Goal: Register for event/course

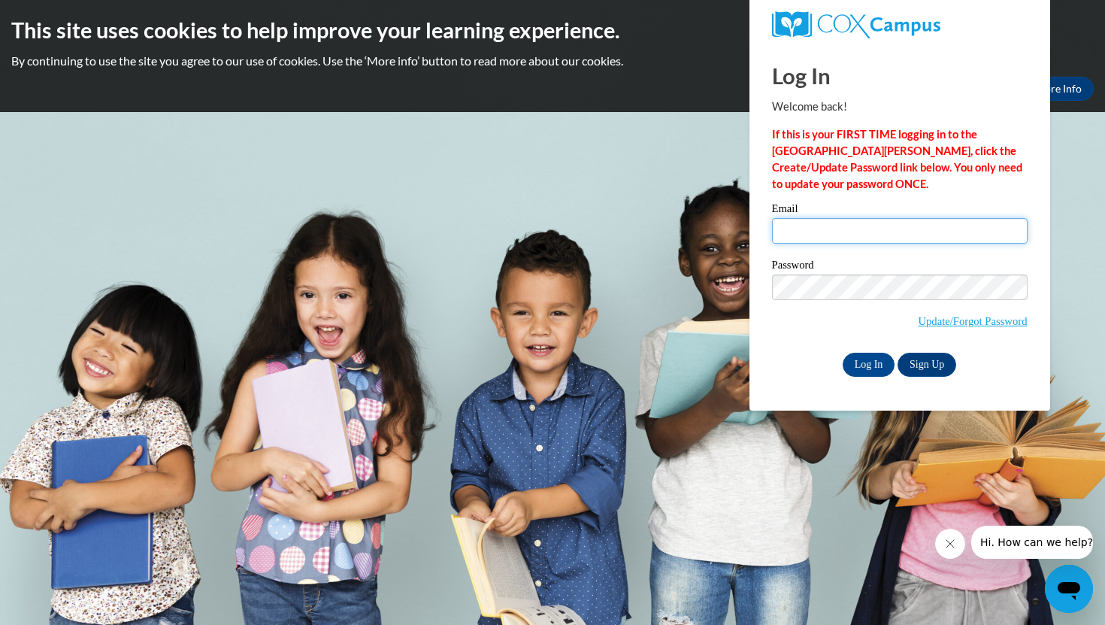
click at [791, 225] on input "Email" at bounding box center [900, 231] width 256 height 26
type input "[EMAIL_ADDRESS][DOMAIN_NAME]"
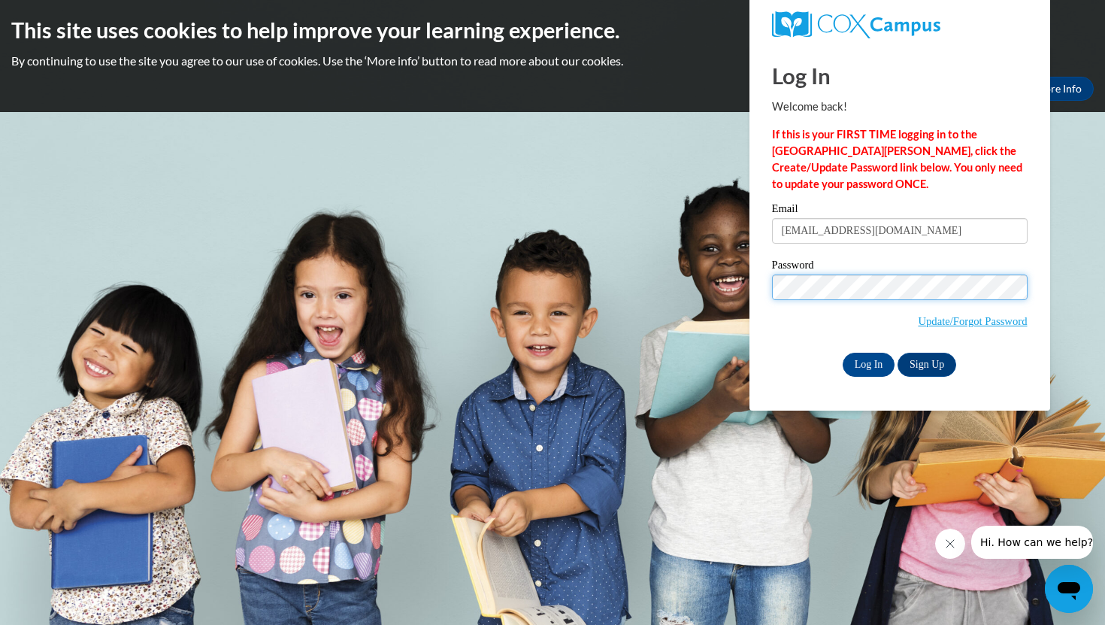
click at [843, 352] on input "Log In" at bounding box center [869, 364] width 53 height 24
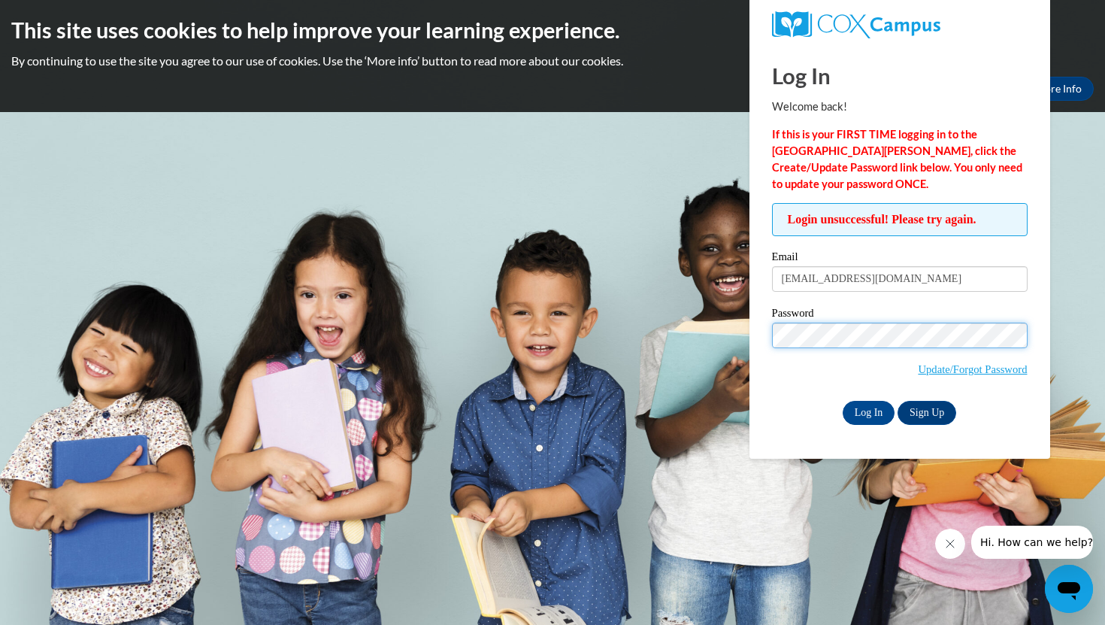
click at [843, 401] on input "Log In" at bounding box center [869, 413] width 53 height 24
click at [956, 370] on link "Update/Forgot Password" at bounding box center [972, 369] width 109 height 12
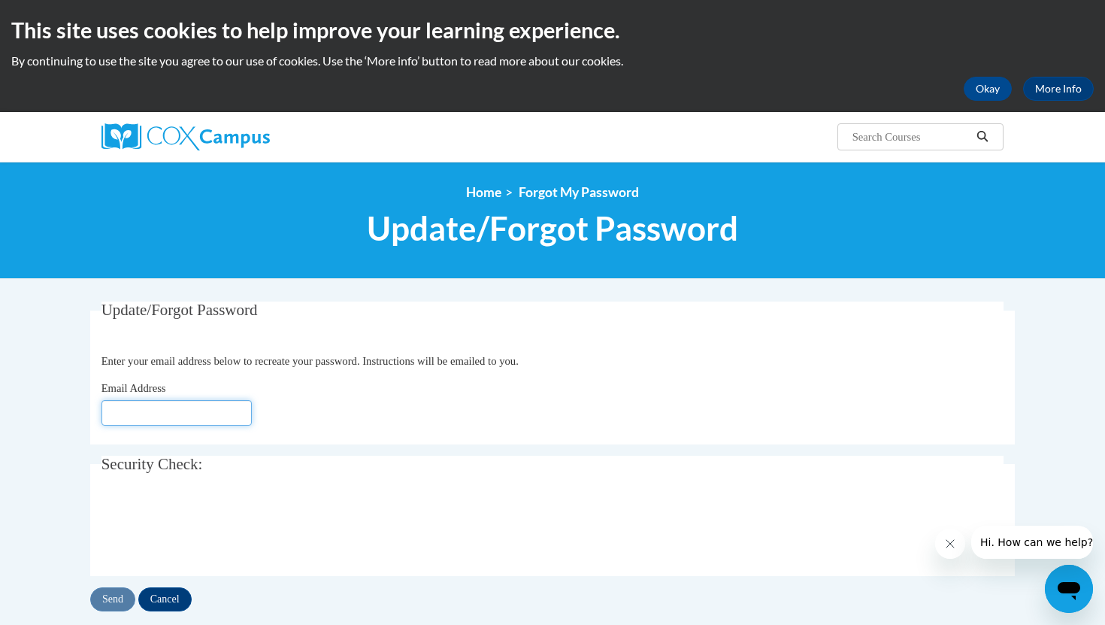
click at [201, 411] on input "Email Address" at bounding box center [176, 413] width 150 height 26
type input "[EMAIL_ADDRESS][DOMAIN_NAME]"
click at [114, 604] on input "Send" at bounding box center [112, 599] width 45 height 24
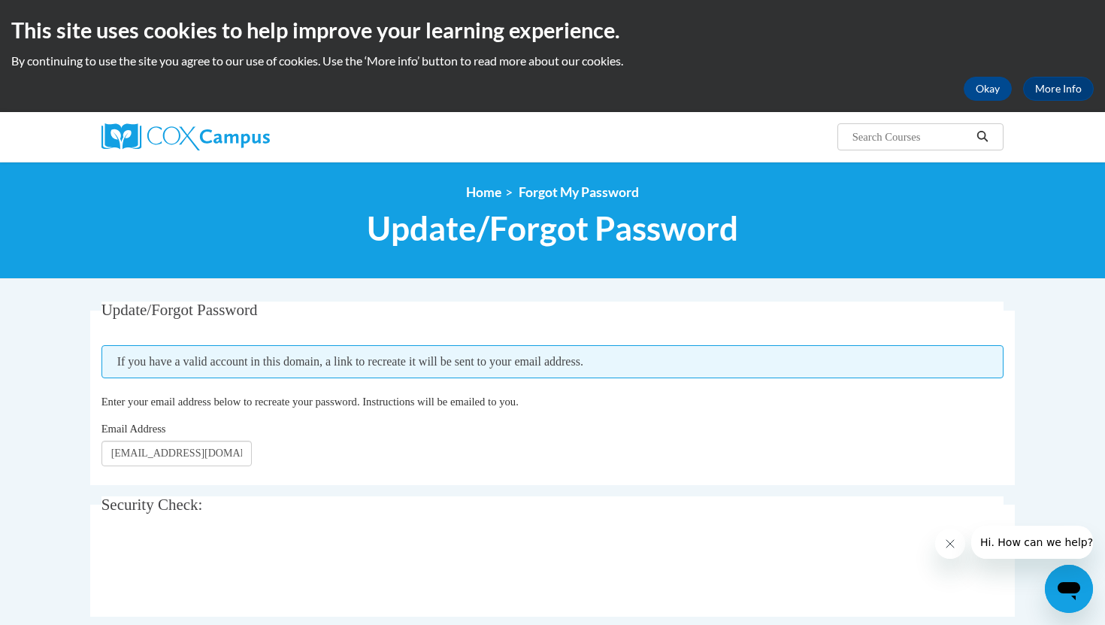
click at [207, 120] on div at bounding box center [244, 137] width 308 height 50
click at [205, 140] on img at bounding box center [185, 136] width 168 height 27
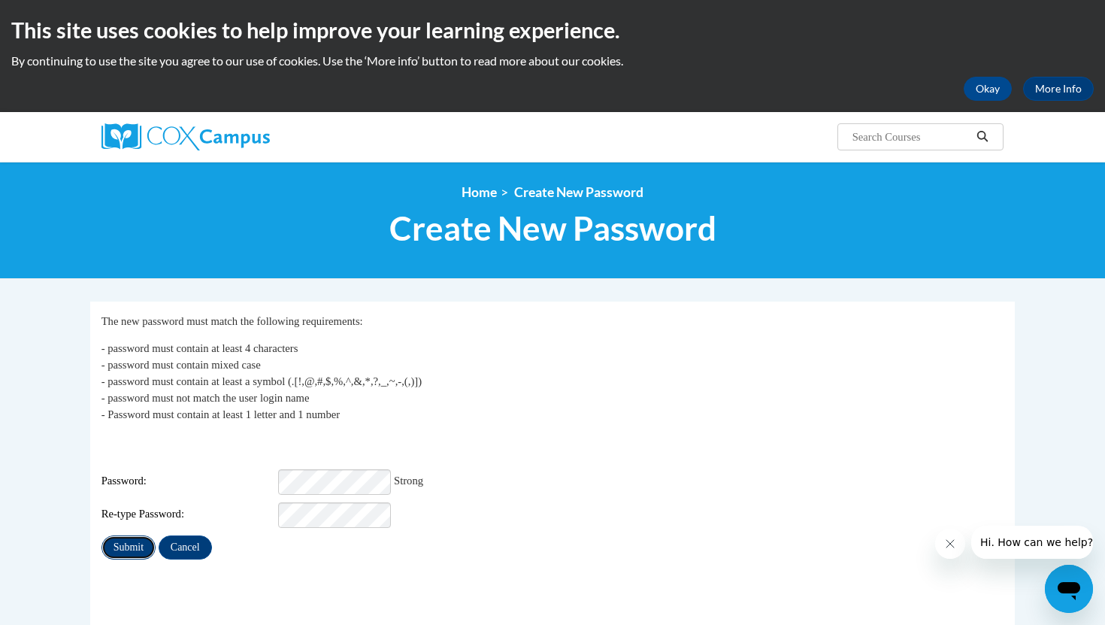
click at [128, 535] on input "Submit" at bounding box center [128, 547] width 54 height 24
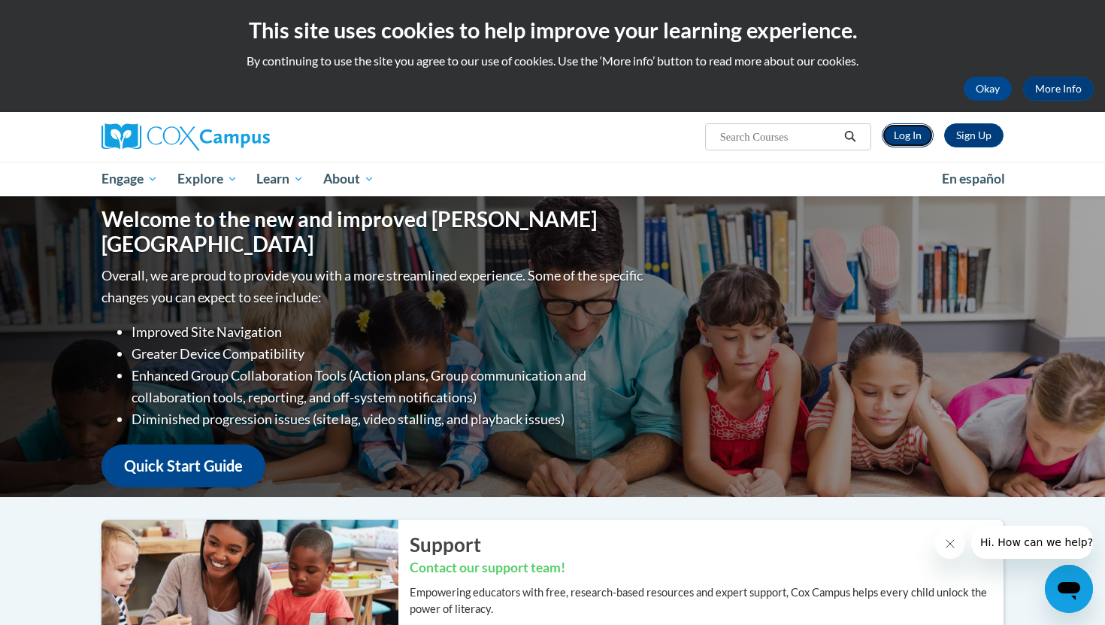
click at [905, 128] on link "Log In" at bounding box center [908, 135] width 52 height 24
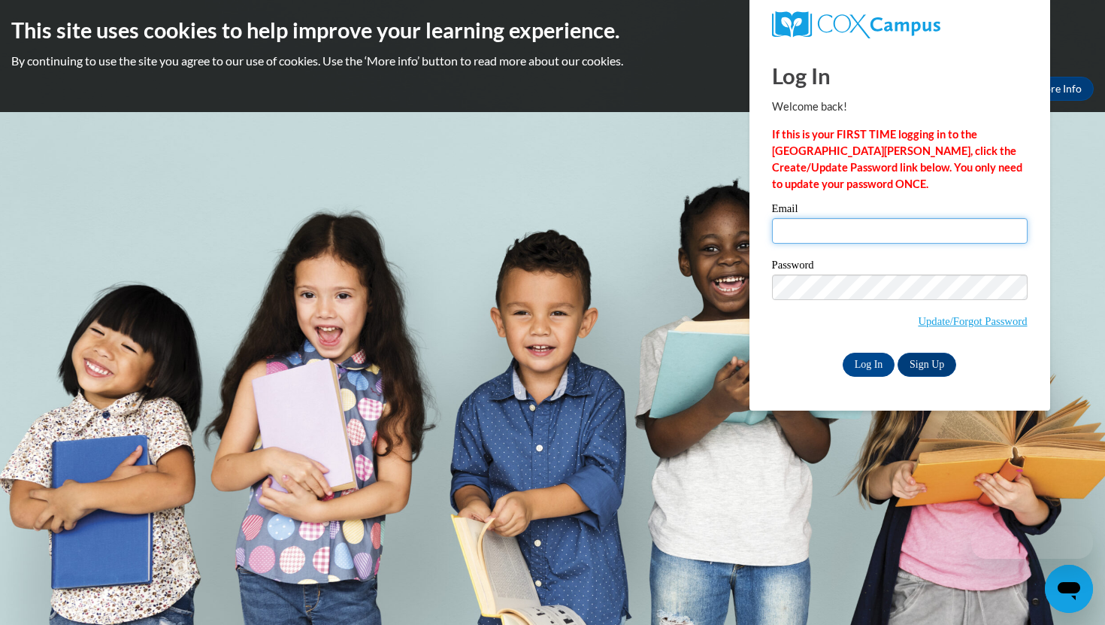
click at [834, 231] on input "Email" at bounding box center [900, 231] width 256 height 26
type input "mmaki@waukesha.k12.wi.us"
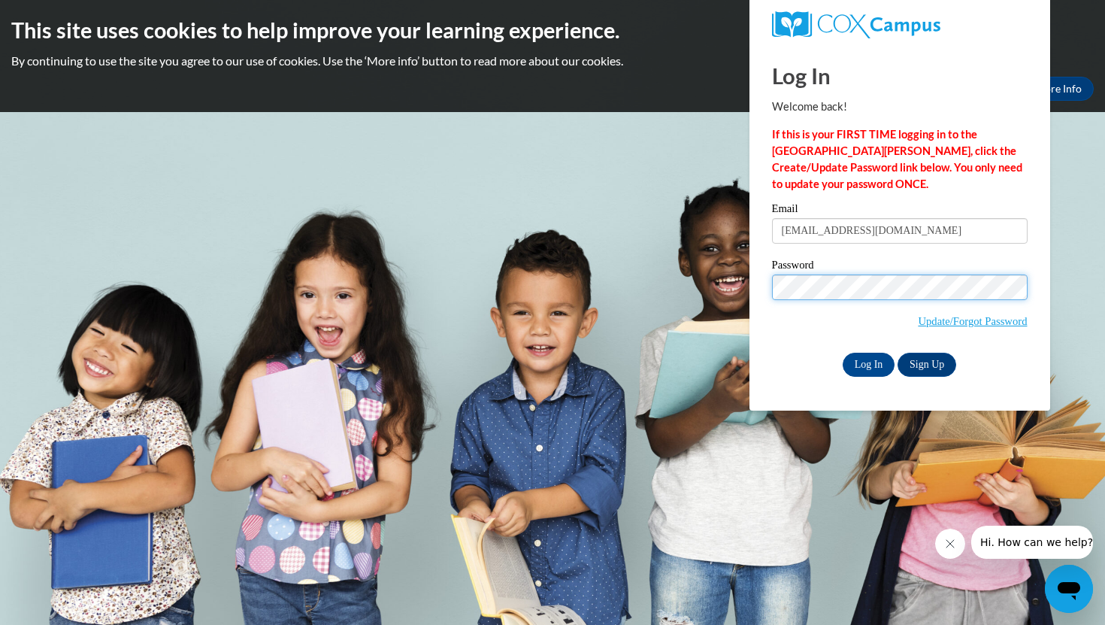
click at [843, 352] on input "Log In" at bounding box center [869, 364] width 53 height 24
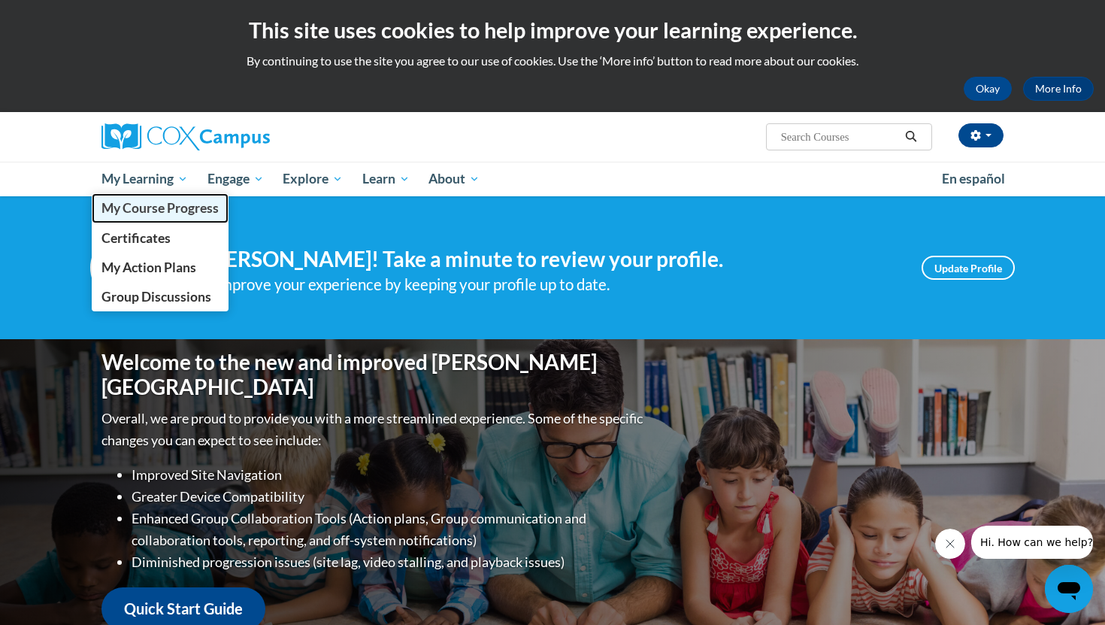
click at [143, 204] on span "My Course Progress" at bounding box center [159, 208] width 117 height 16
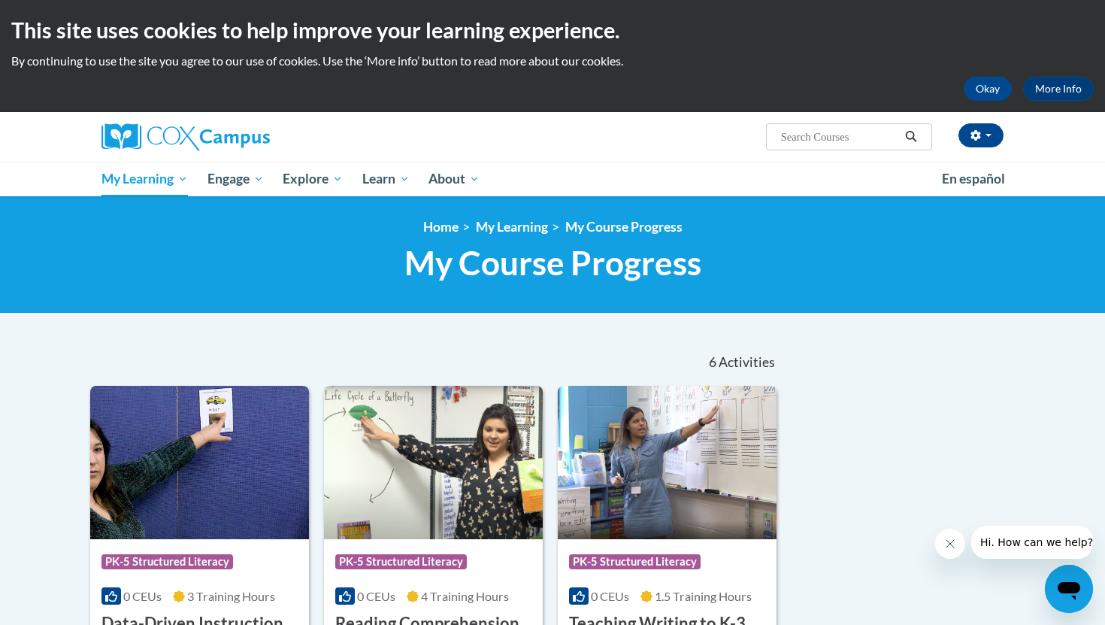
click at [823, 144] on input "Search..." at bounding box center [839, 137] width 120 height 18
type input "fluency"
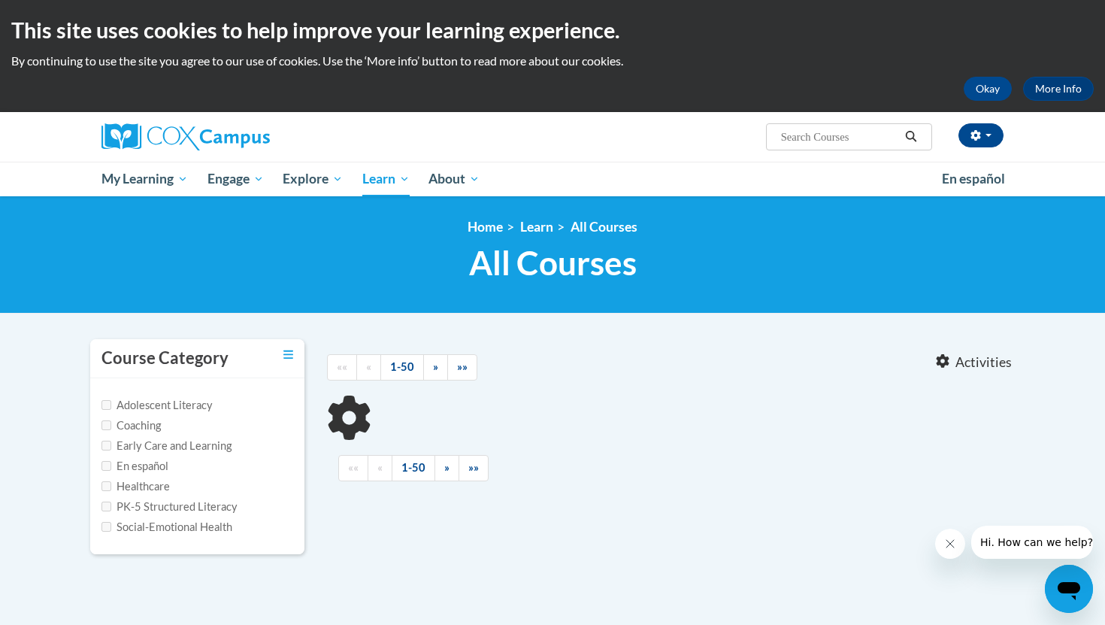
type input "fluency"
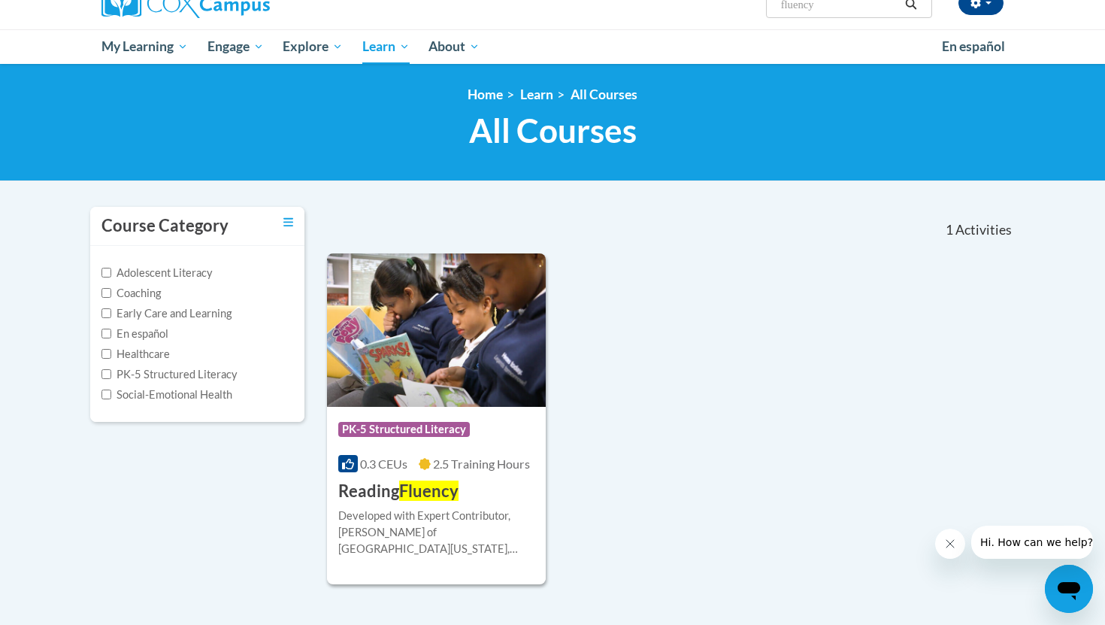
scroll to position [133, 0]
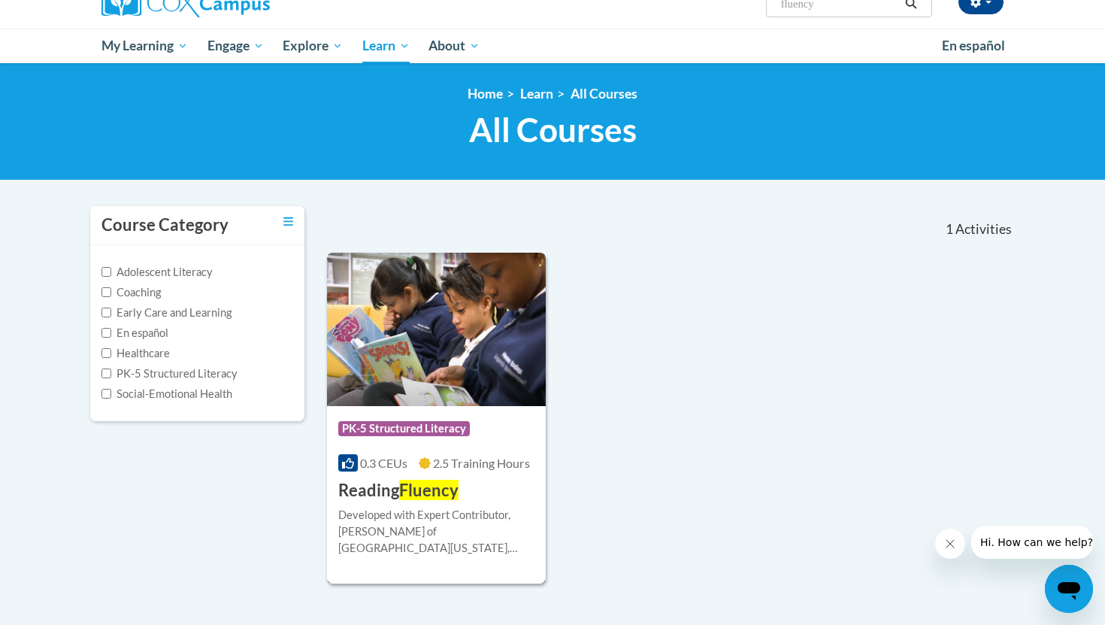
click at [447, 494] on span "Fluency" at bounding box center [428, 490] width 59 height 20
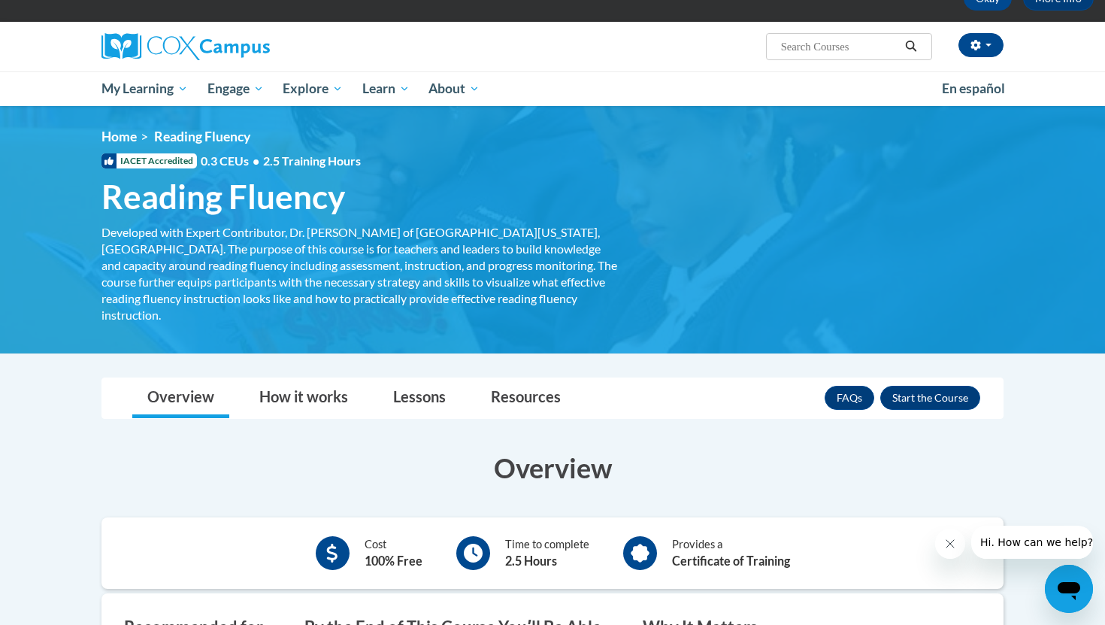
scroll to position [79, 0]
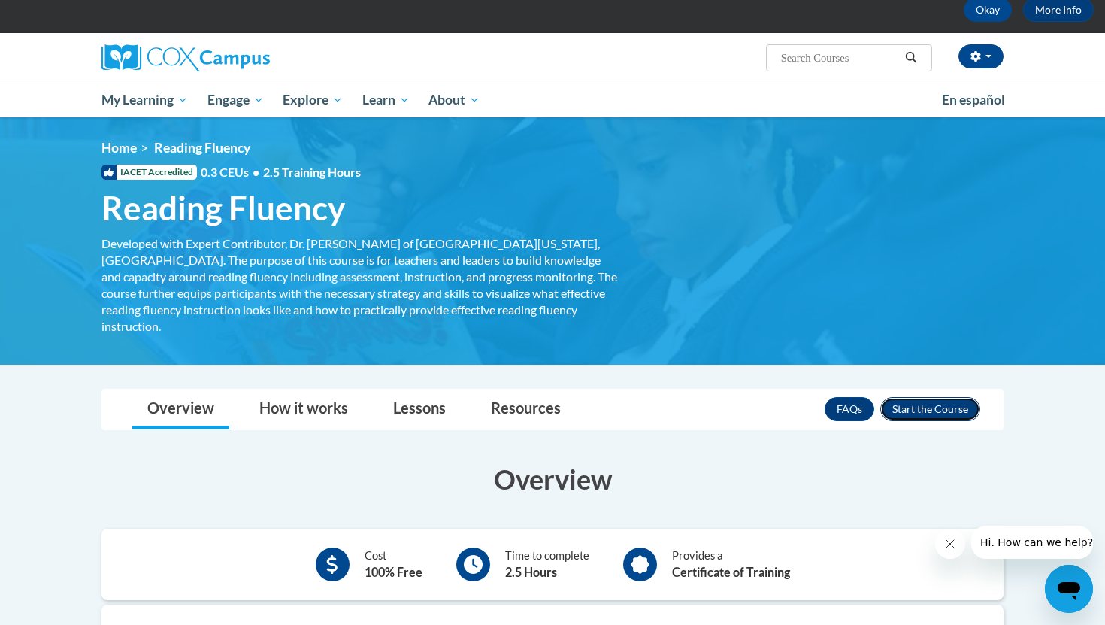
click at [967, 401] on button "Enroll" at bounding box center [930, 409] width 100 height 24
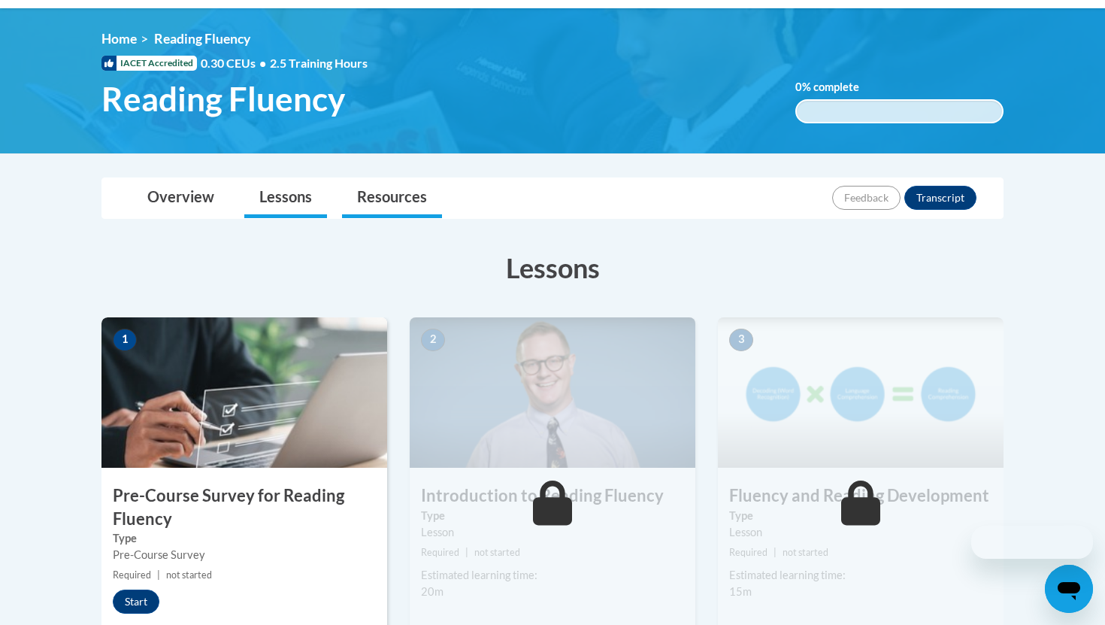
scroll to position [234, 0]
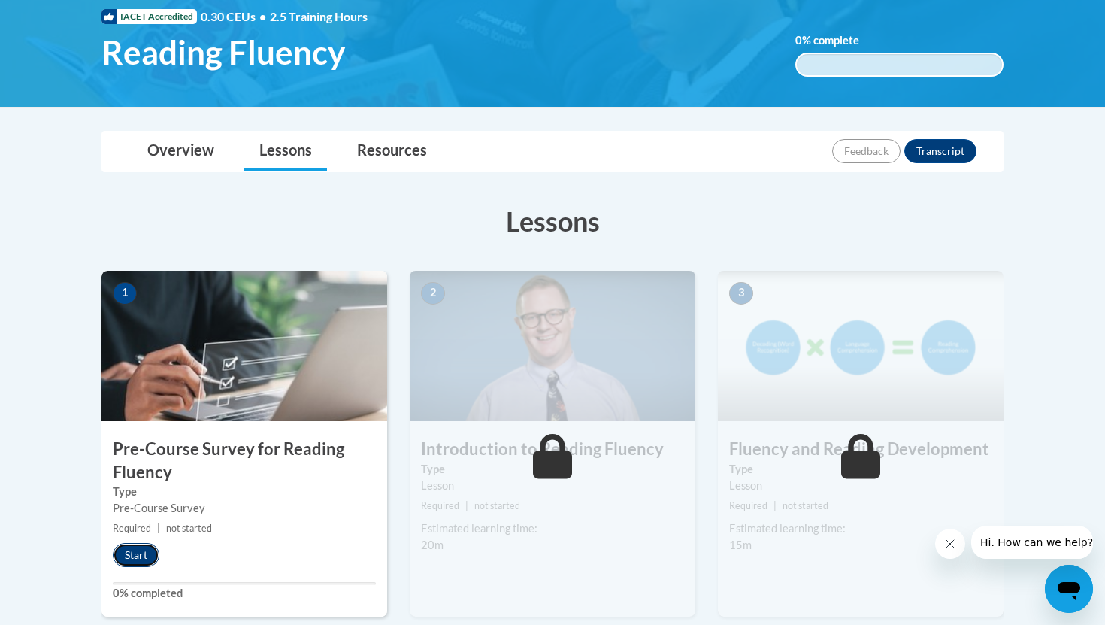
click at [143, 554] on button "Start" at bounding box center [136, 555] width 47 height 24
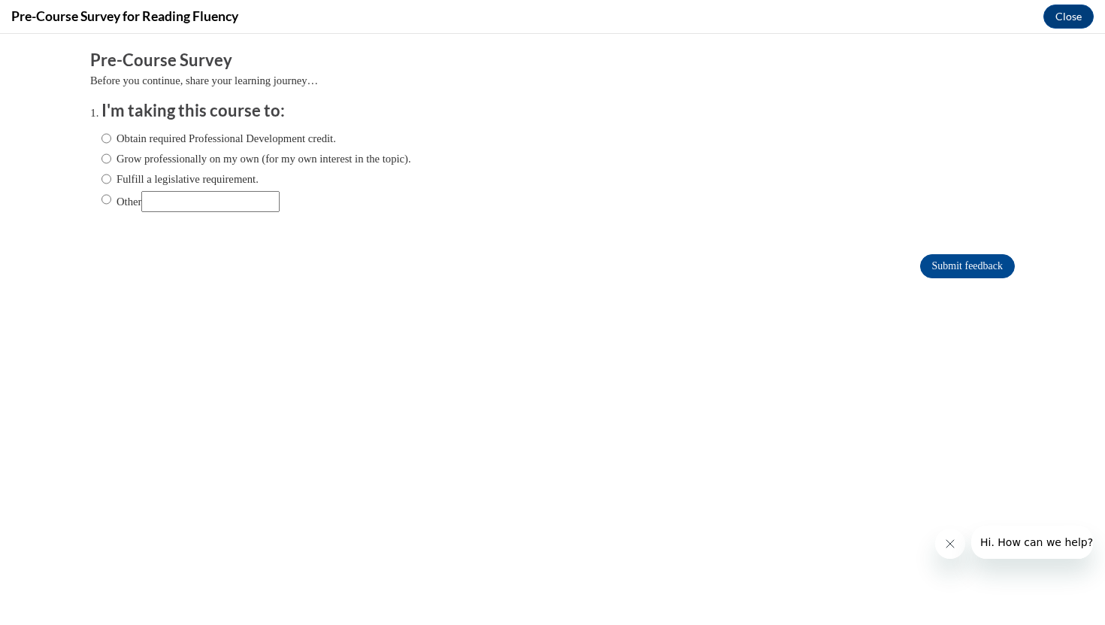
scroll to position [0, 0]
click at [152, 135] on label "Obtain required Professional Development credit." at bounding box center [218, 138] width 234 height 17
click at [111, 135] on input "Obtain required Professional Development credit." at bounding box center [106, 138] width 10 height 17
radio input "true"
click at [975, 268] on input "Submit feedback" at bounding box center [967, 266] width 95 height 24
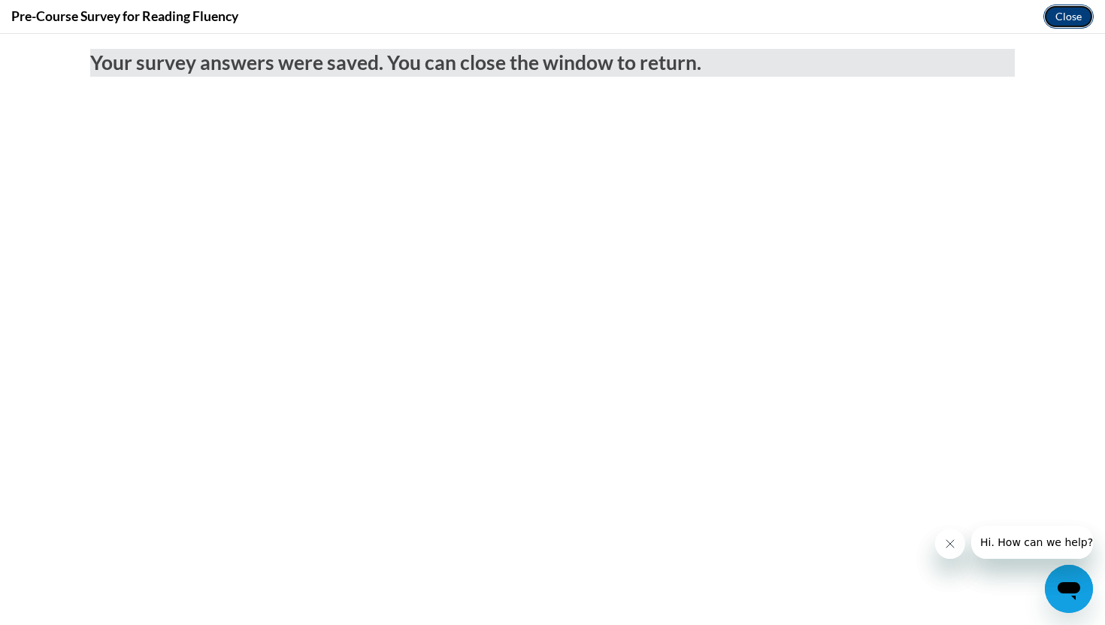
click at [1066, 17] on button "Close" at bounding box center [1068, 17] width 50 height 24
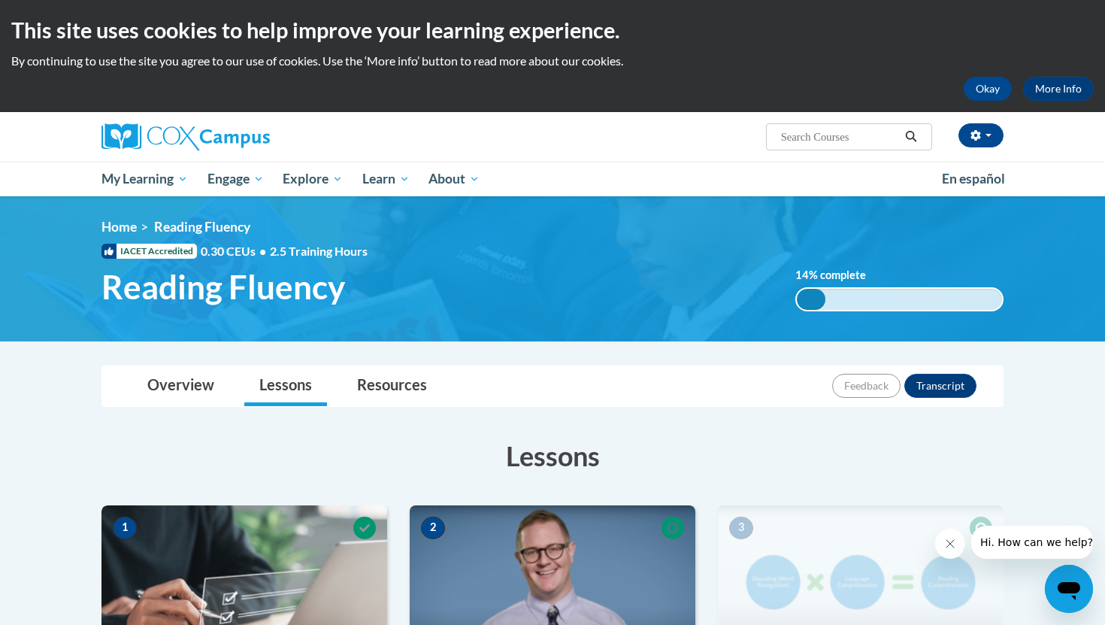
click at [809, 139] on input "Search..." at bounding box center [839, 137] width 120 height 18
type input "vocabulary"
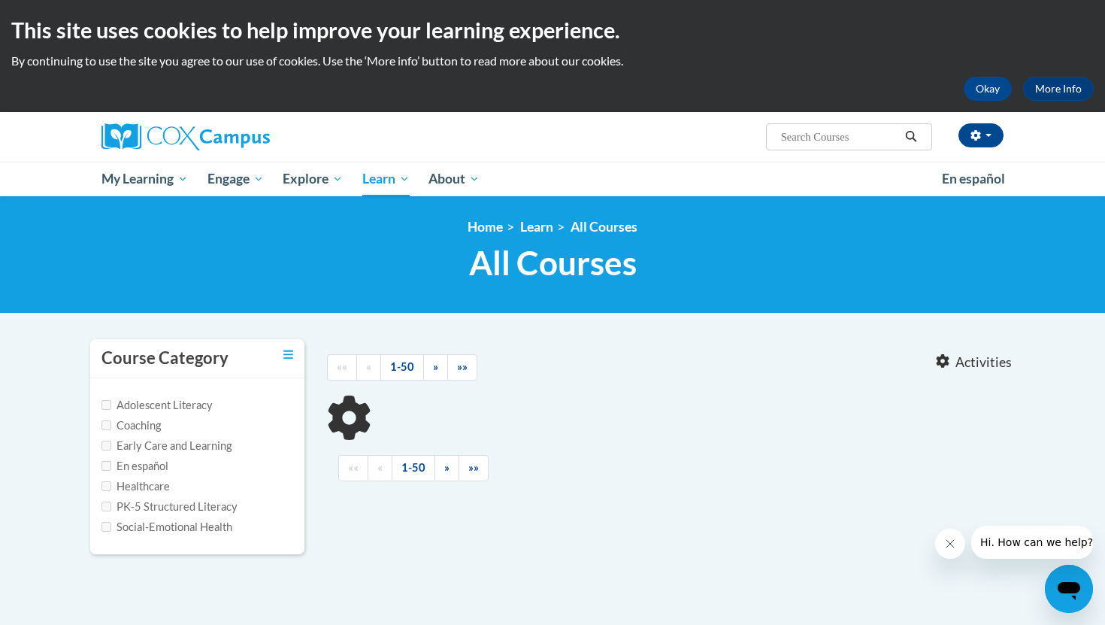
type input "vocabulary"
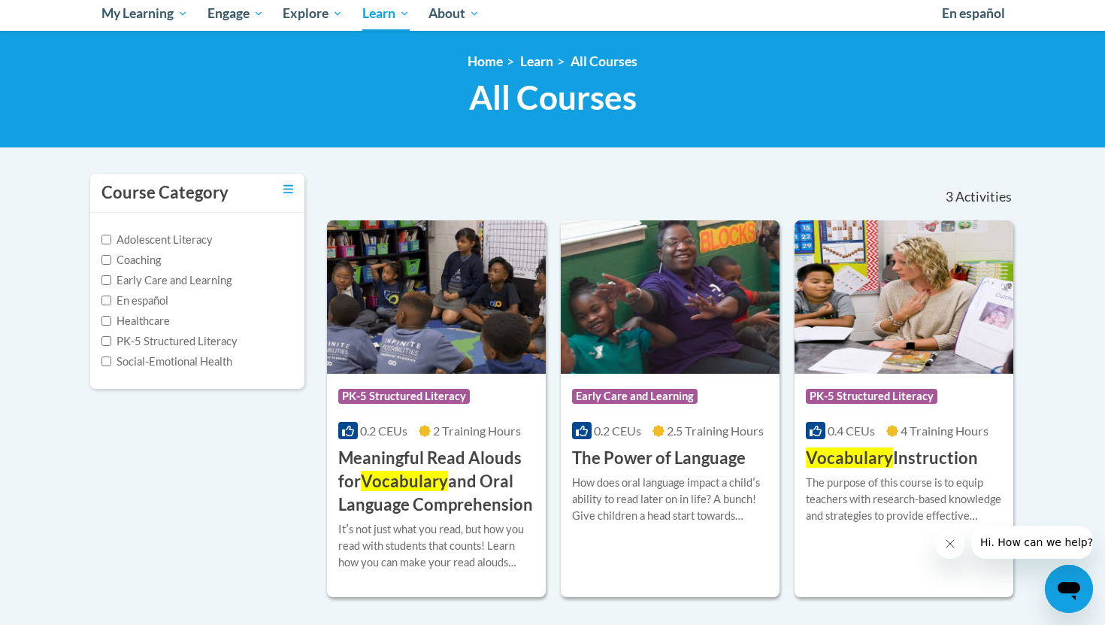
scroll to position [165, 0]
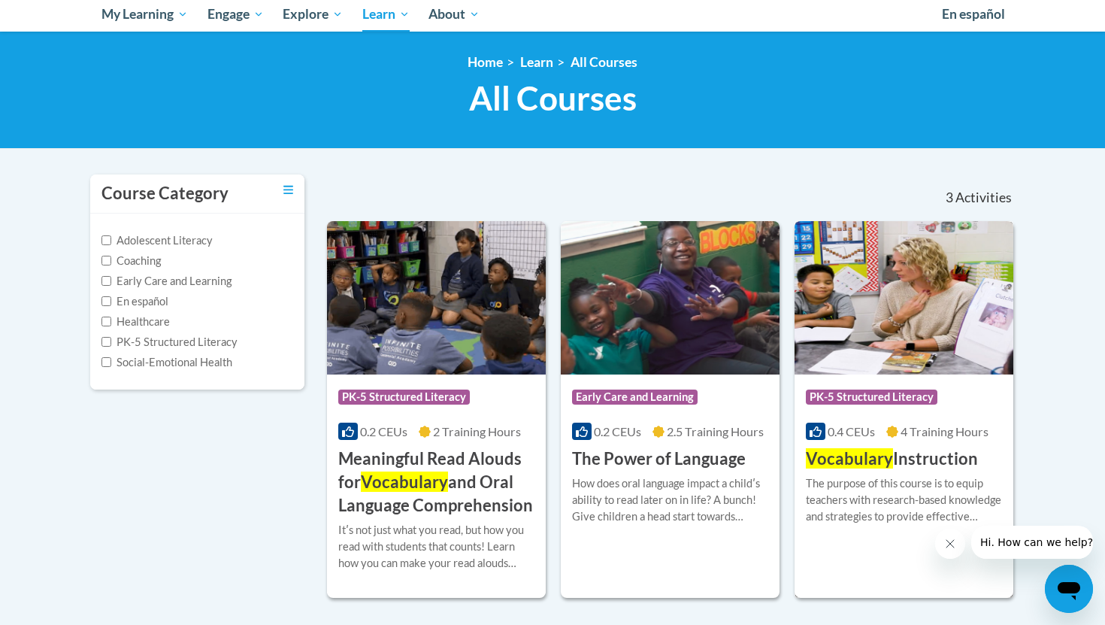
click at [912, 460] on h3 "Vocabulary Instruction" at bounding box center [892, 458] width 172 height 23
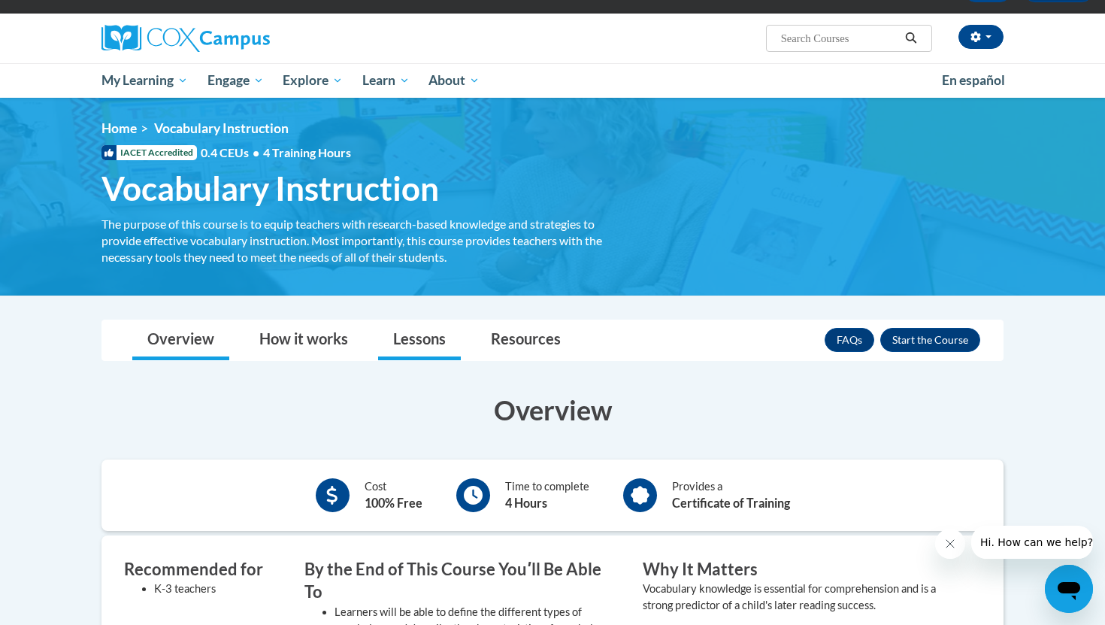
scroll to position [138, 0]
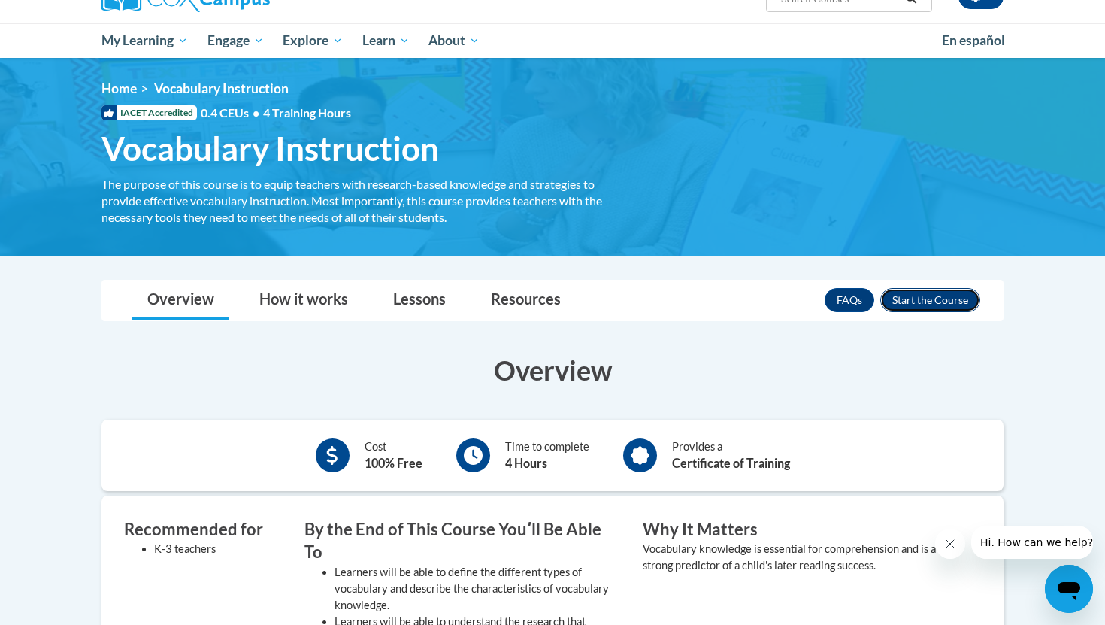
click at [906, 289] on button "Enroll" at bounding box center [930, 300] width 100 height 24
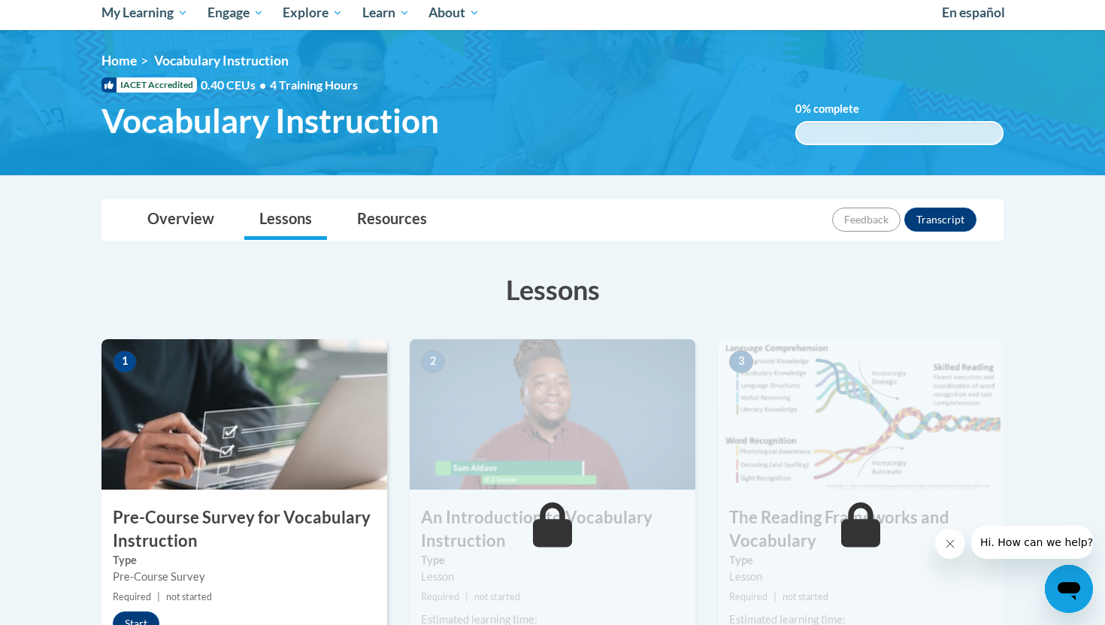
scroll to position [210, 0]
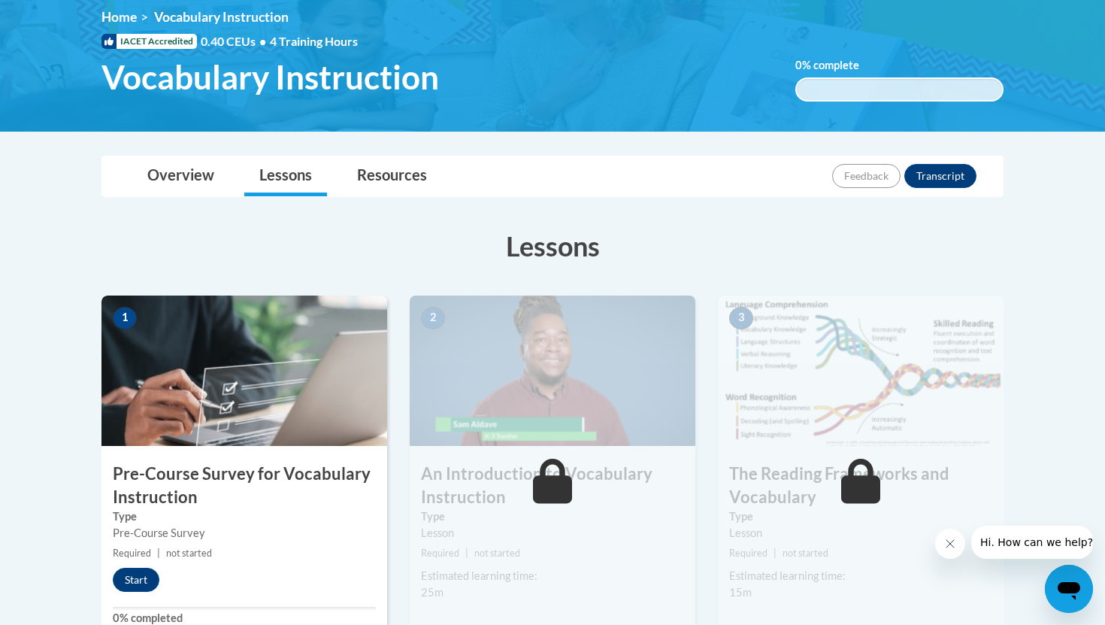
click at [183, 474] on h3 "Pre-Course Survey for Vocabulary Instruction" at bounding box center [244, 485] width 286 height 47
click at [145, 575] on button "Start" at bounding box center [136, 579] width 47 height 24
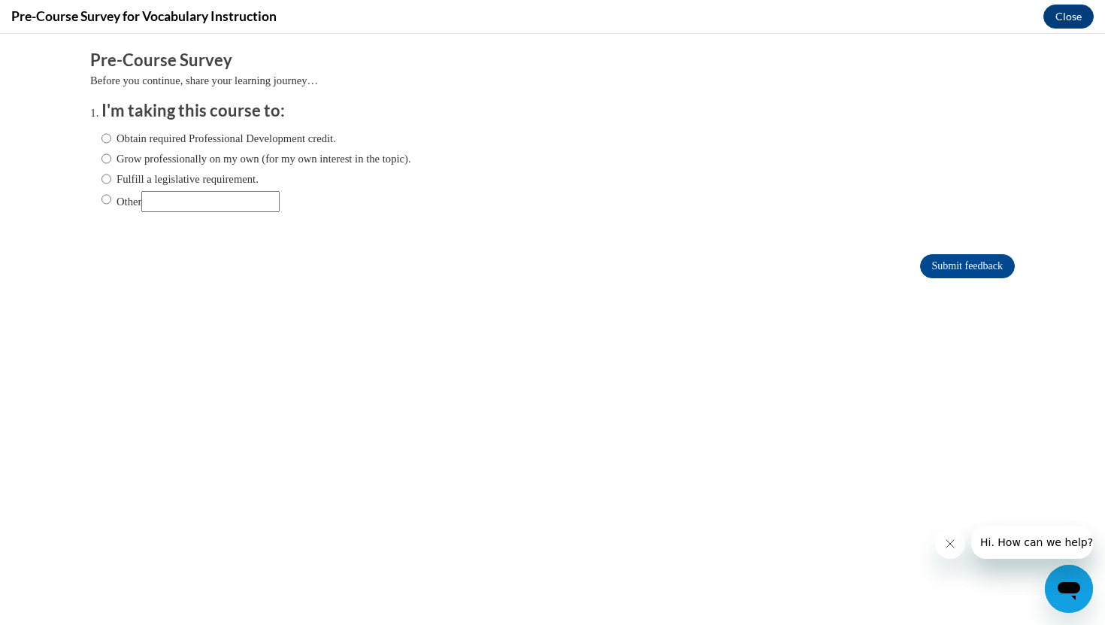
scroll to position [0, 0]
click at [185, 136] on label "Obtain required Professional Development credit." at bounding box center [218, 138] width 234 height 17
click at [111, 136] on input "Obtain required Professional Development credit." at bounding box center [106, 138] width 10 height 17
radio input "true"
click at [954, 266] on input "Submit feedback" at bounding box center [967, 266] width 95 height 24
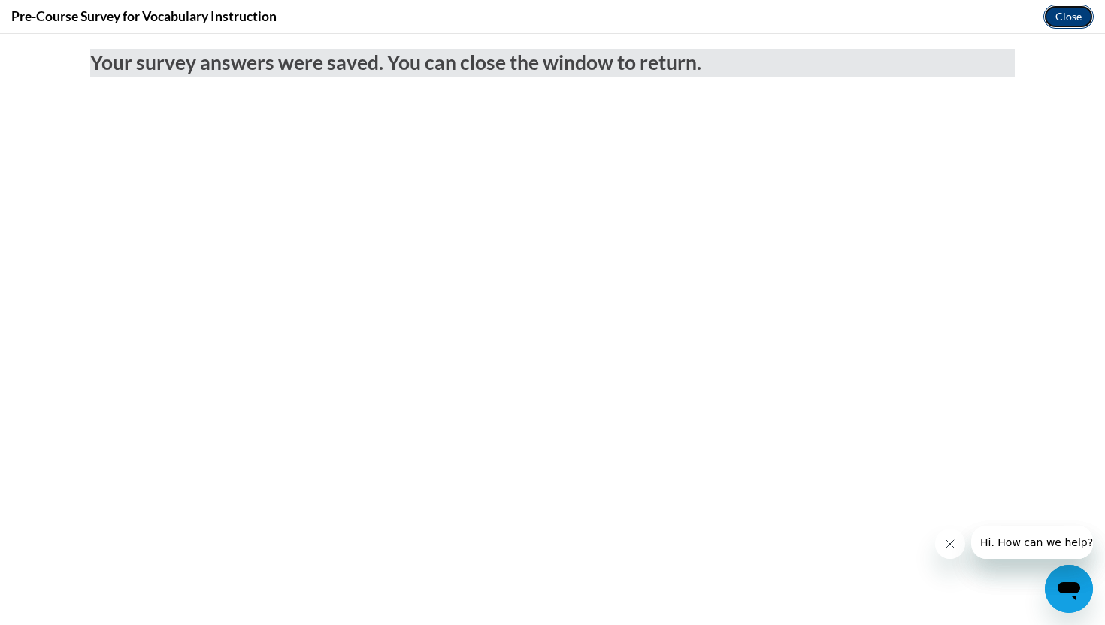
click at [1081, 14] on button "Close" at bounding box center [1068, 17] width 50 height 24
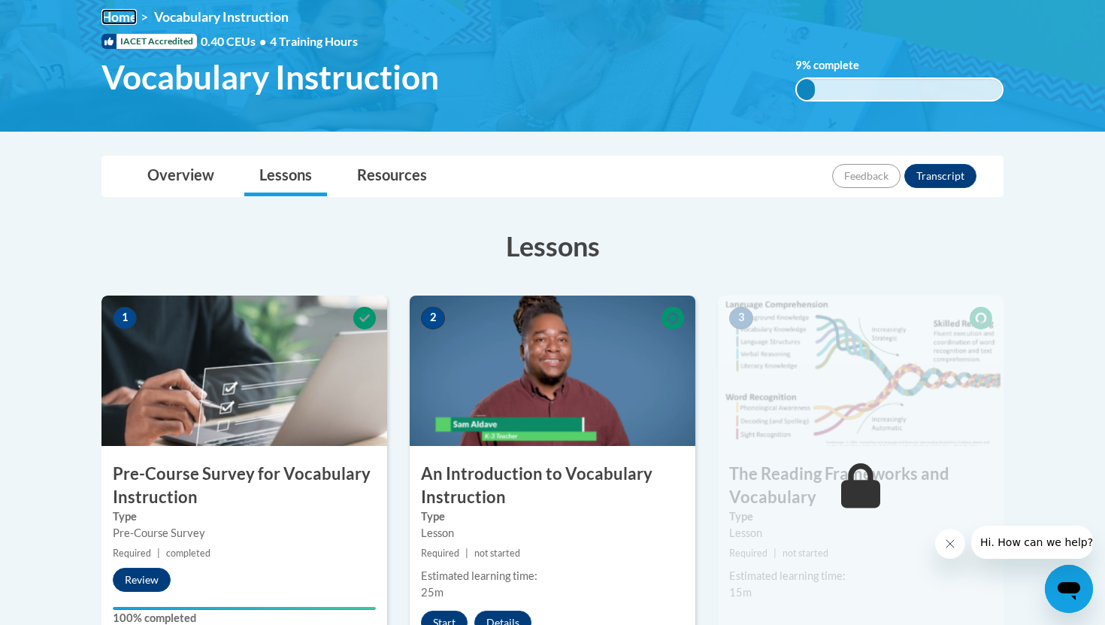
click at [129, 14] on link "Home" at bounding box center [118, 17] width 35 height 16
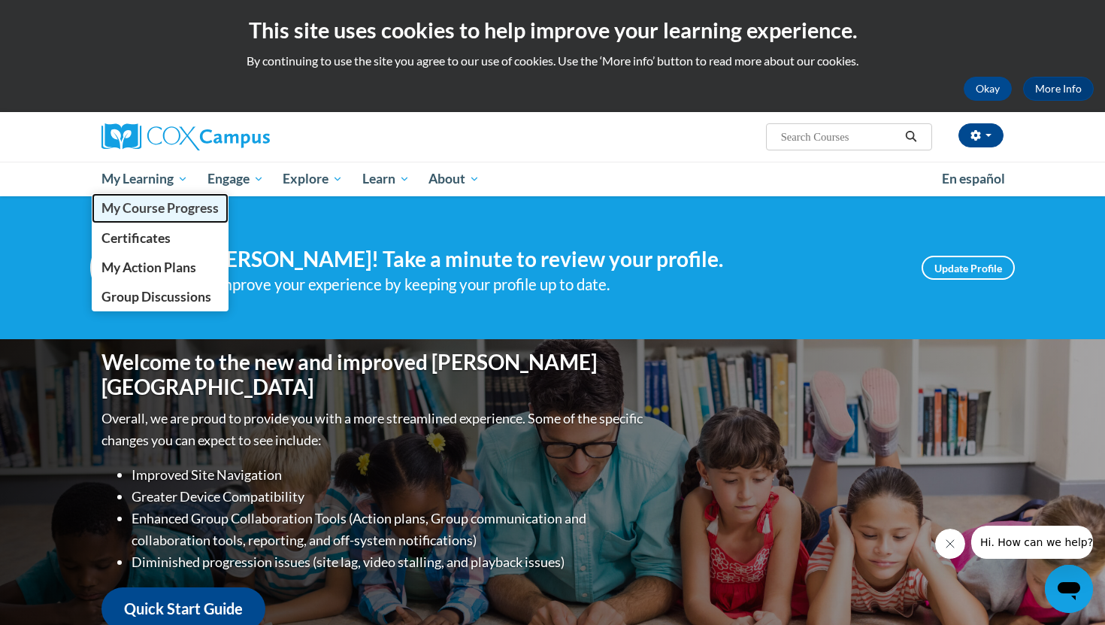
click at [173, 209] on span "My Course Progress" at bounding box center [159, 208] width 117 height 16
